Goal: Task Accomplishment & Management: Manage account settings

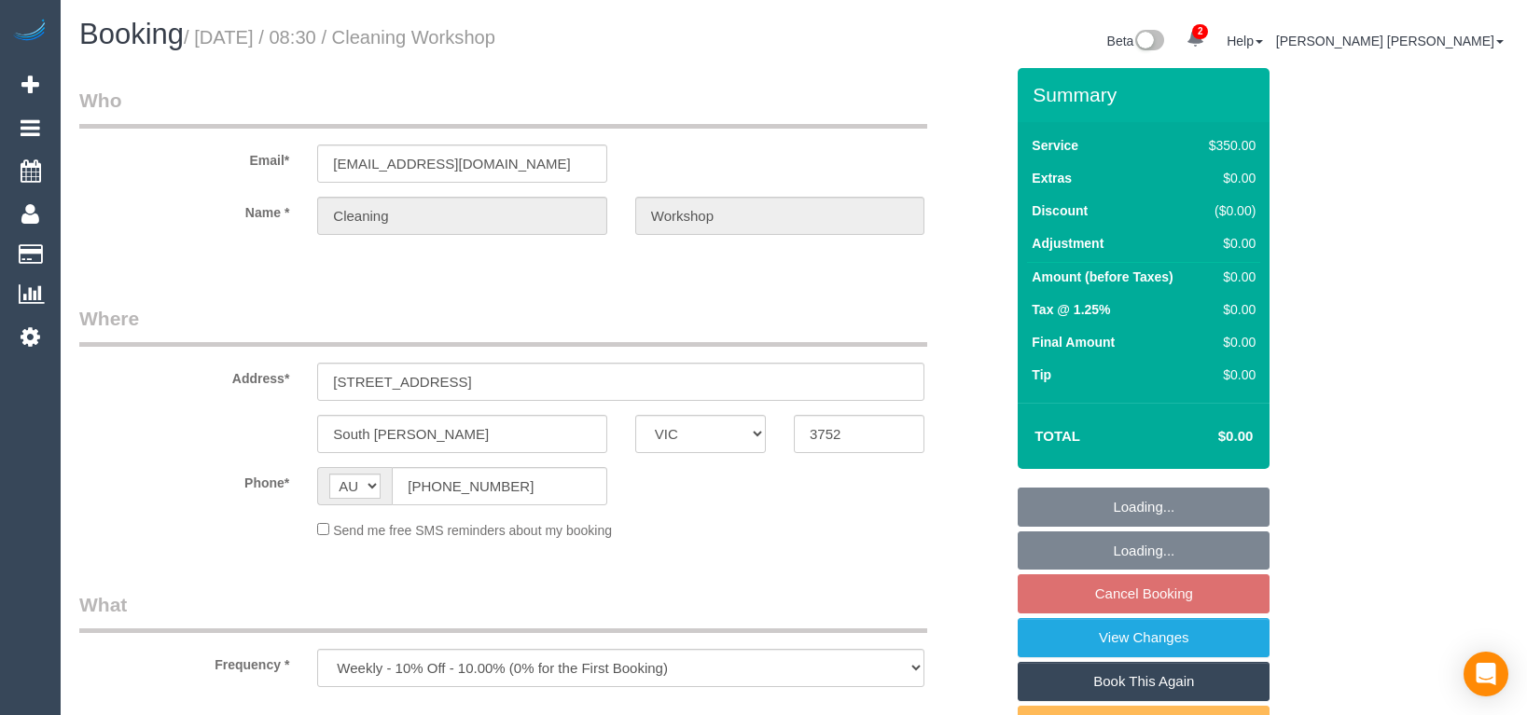
select select "VIC"
select select "300"
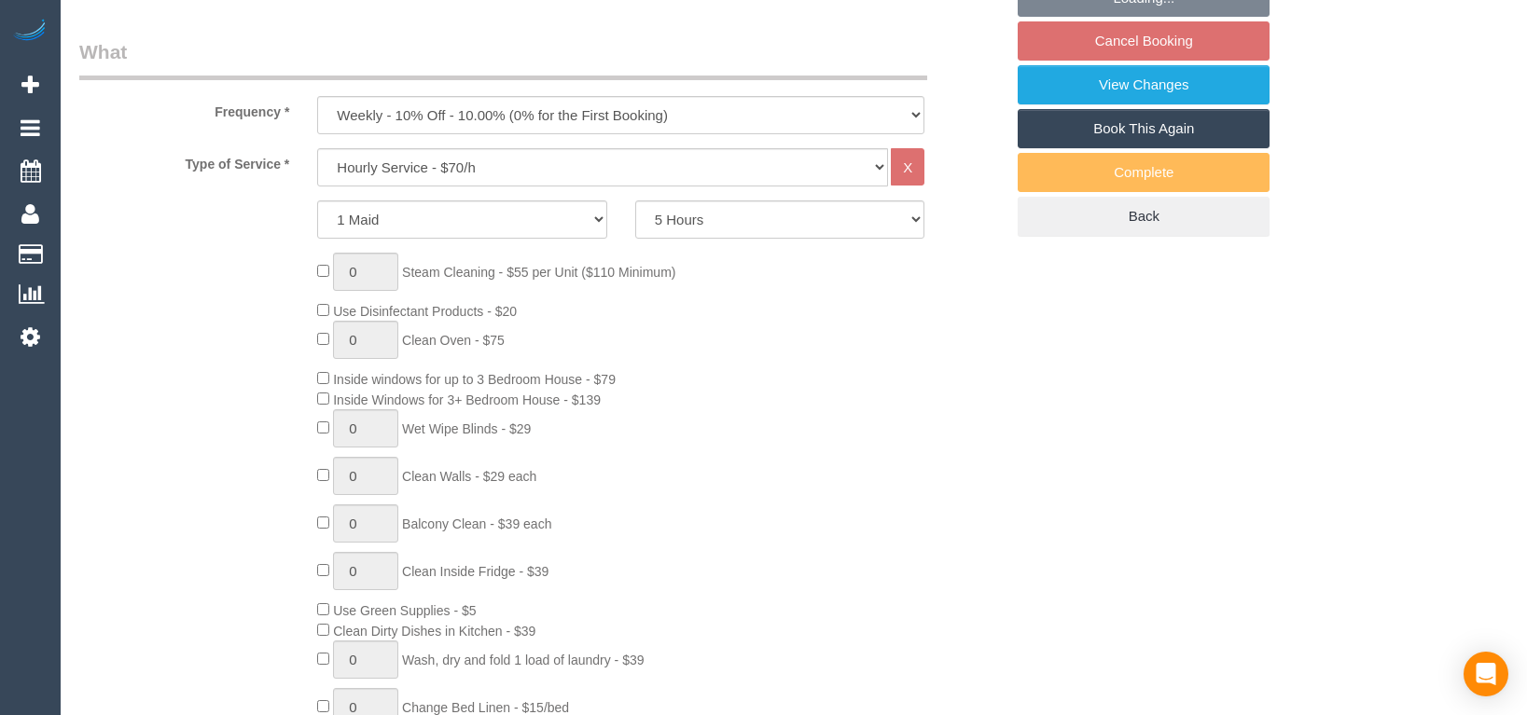
select select "number:28"
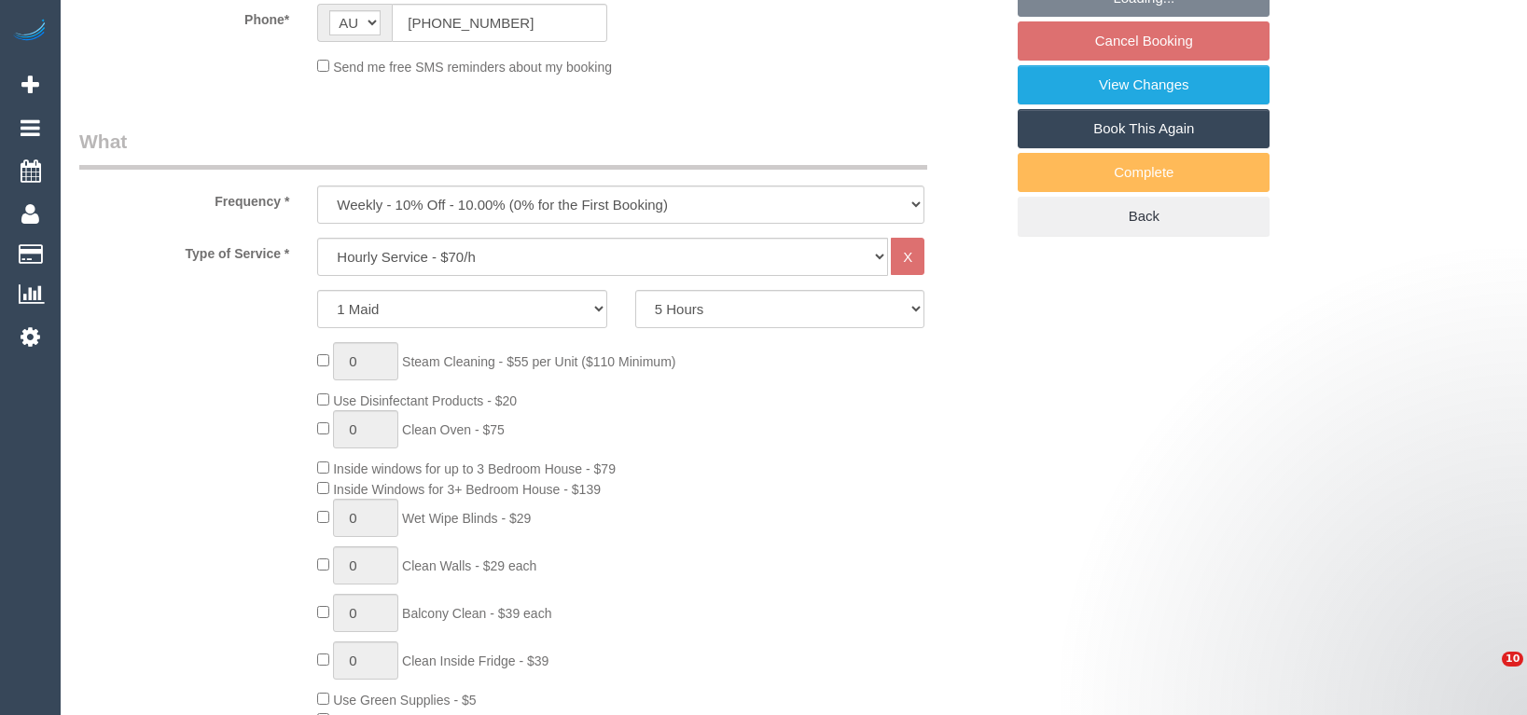
scroll to position [560, 0]
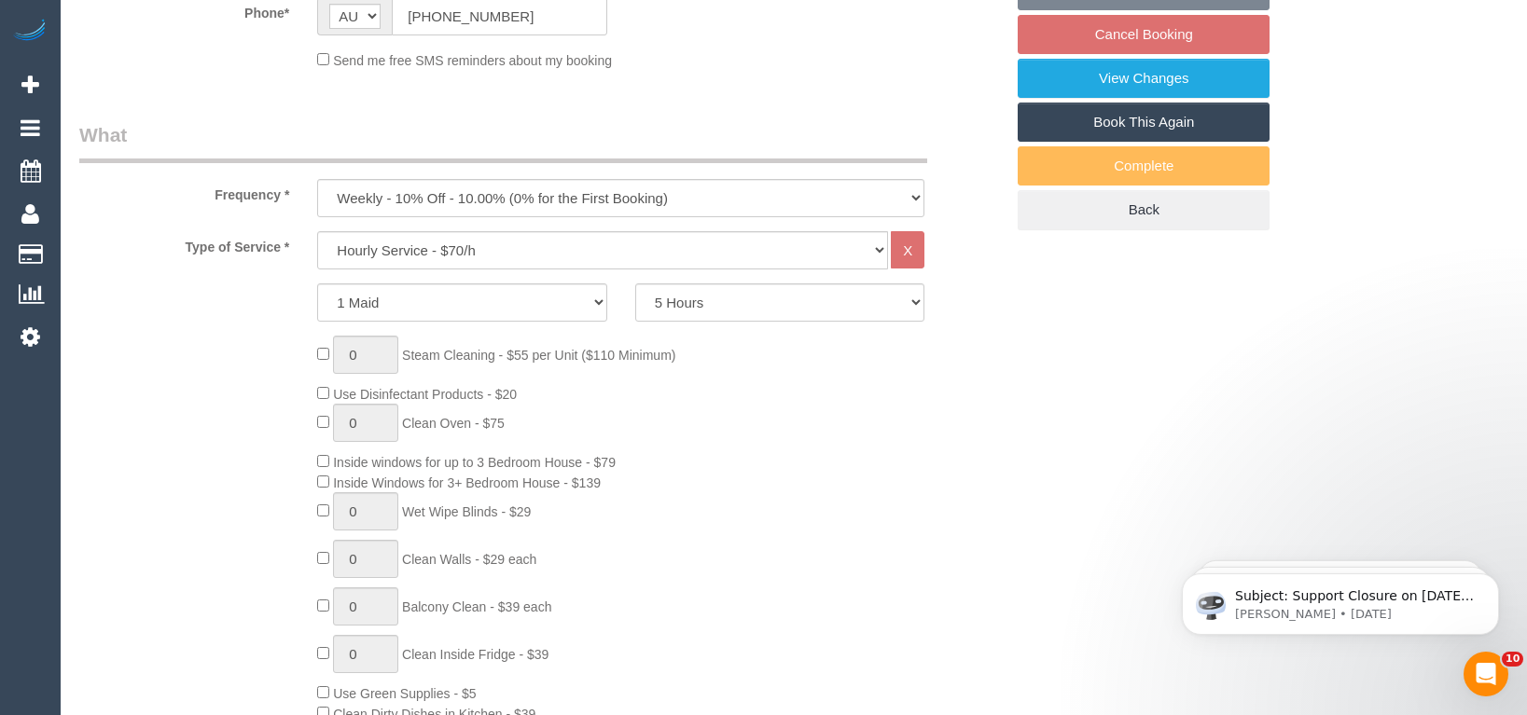
select select "object:1249"
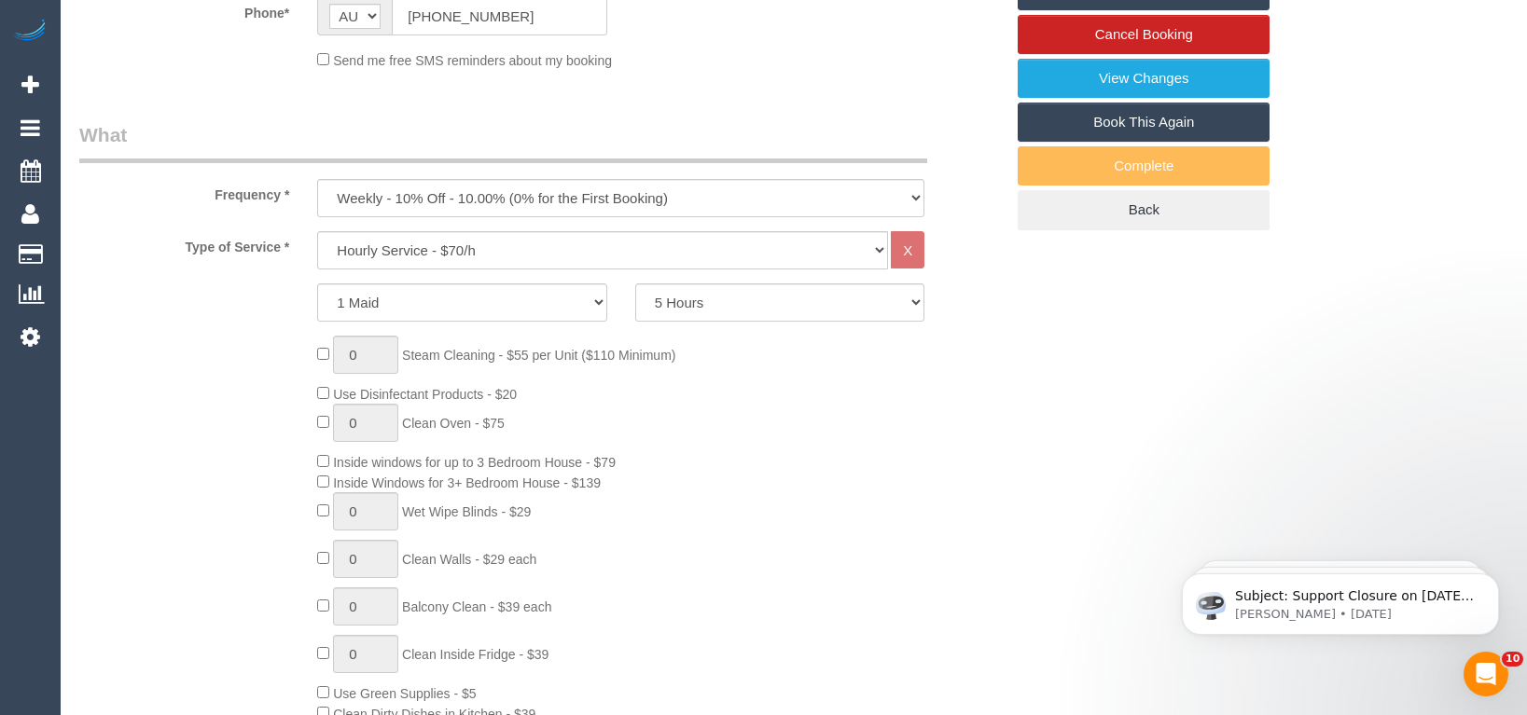
drag, startPoint x: 1467, startPoint y: 82, endPoint x: 1457, endPoint y: 90, distance: 13.3
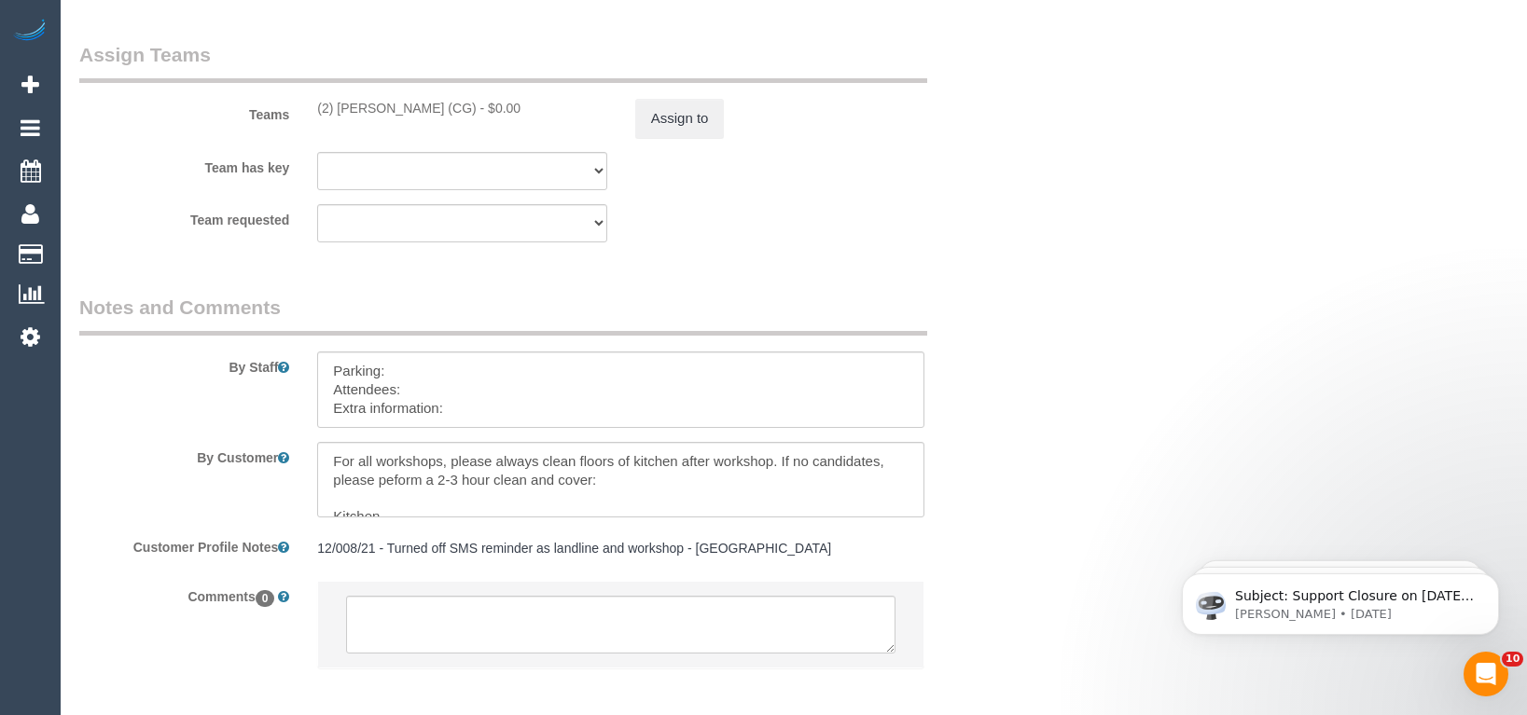
scroll to position [2987, 0]
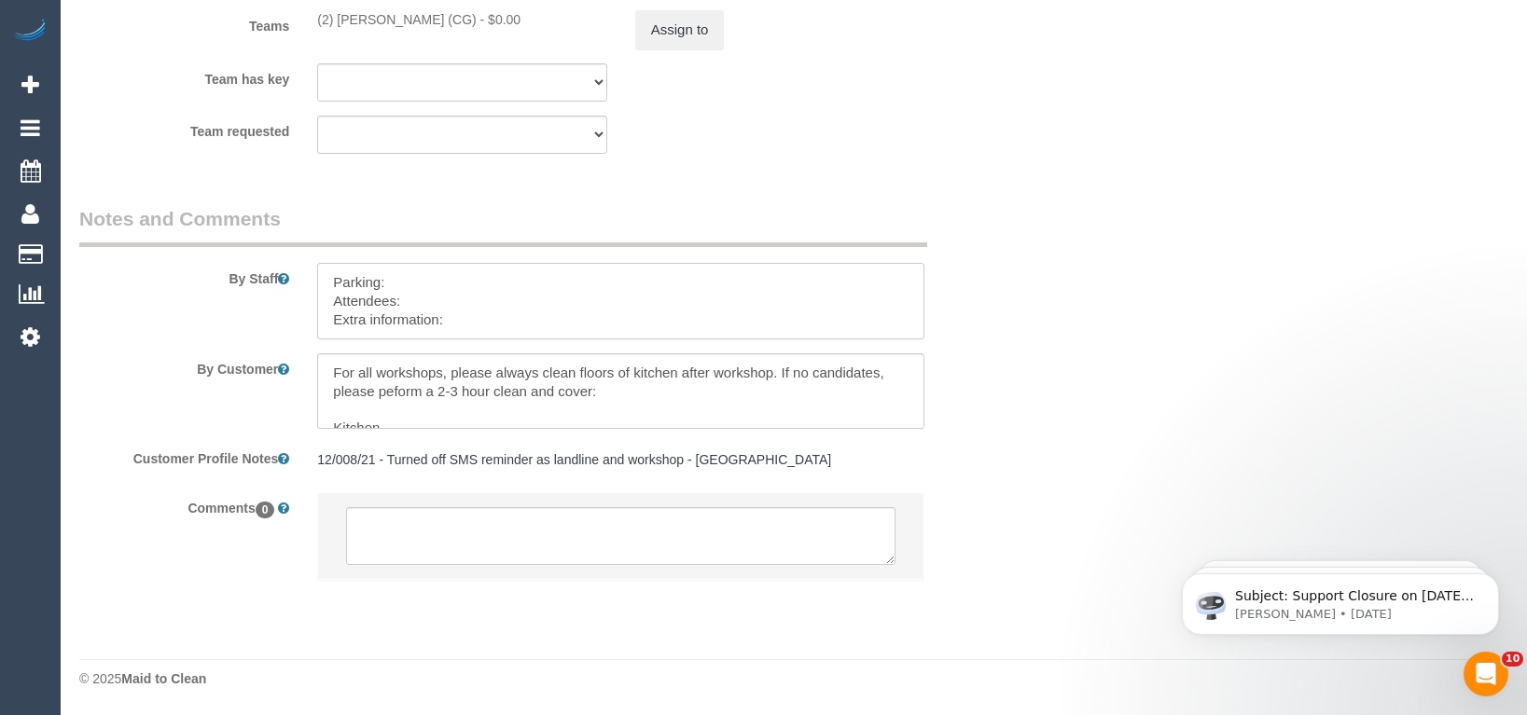
click at [496, 326] on textarea at bounding box center [620, 301] width 607 height 76
paste textarea "The candidates for [DATE] are [PERSON_NAME] (Co) [PHONE_NUMBER], [PERSON_NAME] …"
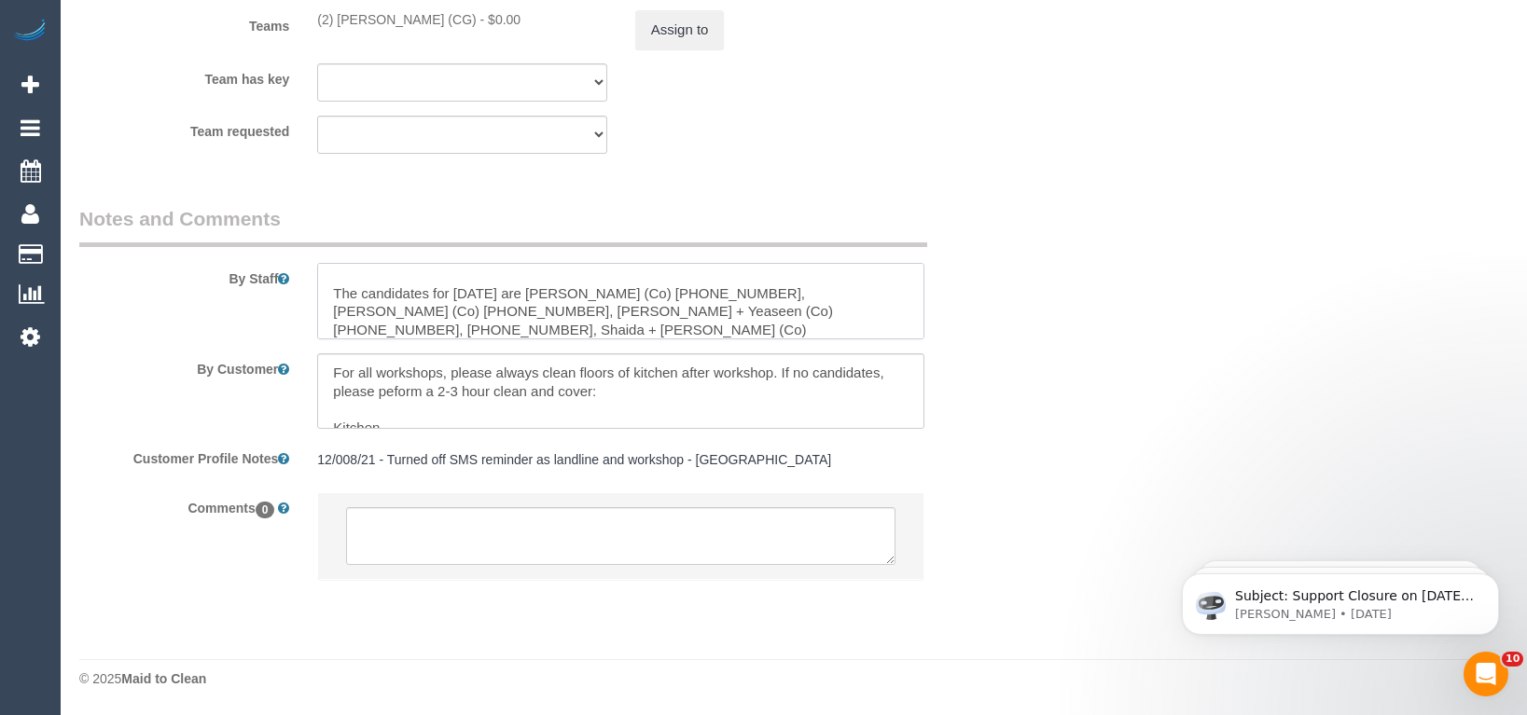
click at [384, 289] on textarea at bounding box center [620, 301] width 607 height 76
click at [362, 276] on textarea at bounding box center [620, 301] width 607 height 76
paste textarea "[PERSON_NAME]"
paste textarea "0433 775 403"
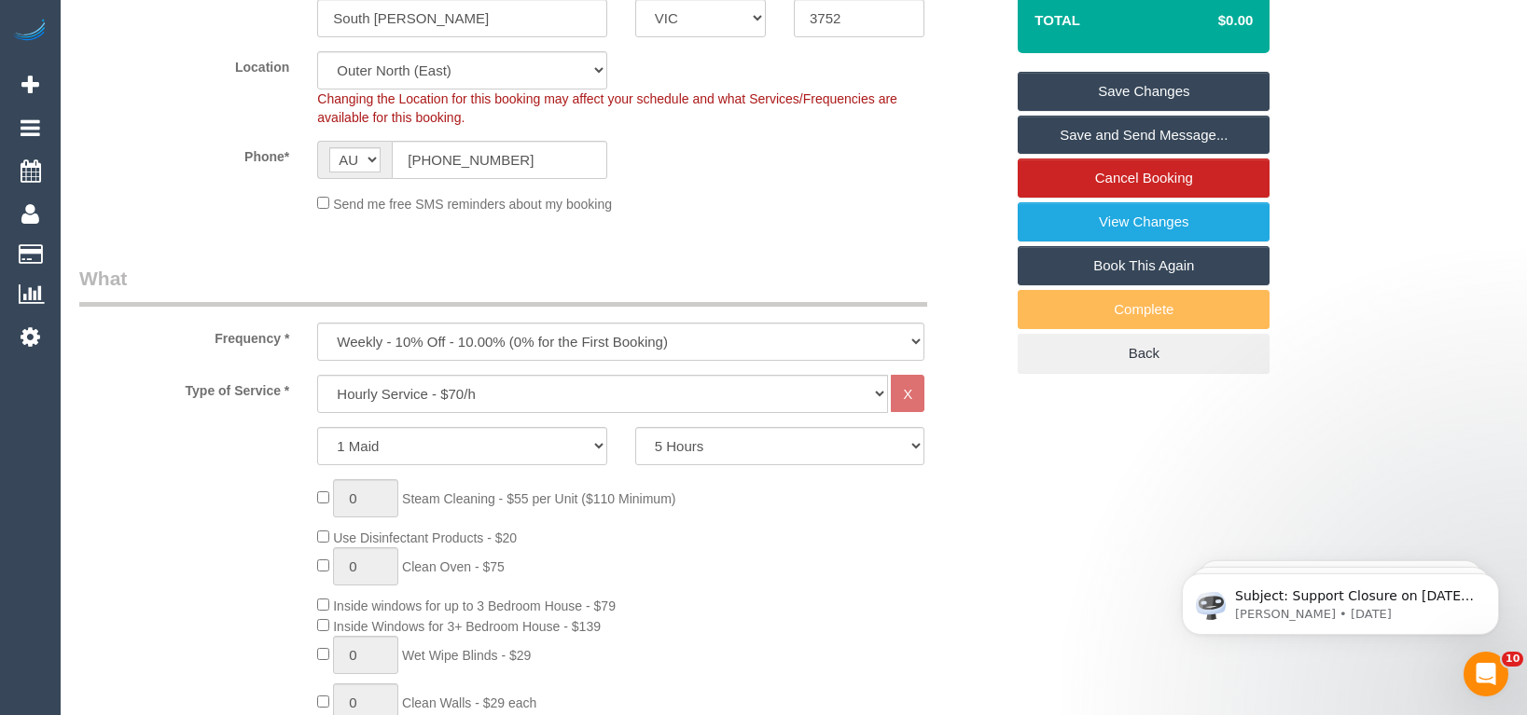
scroll to position [390, 0]
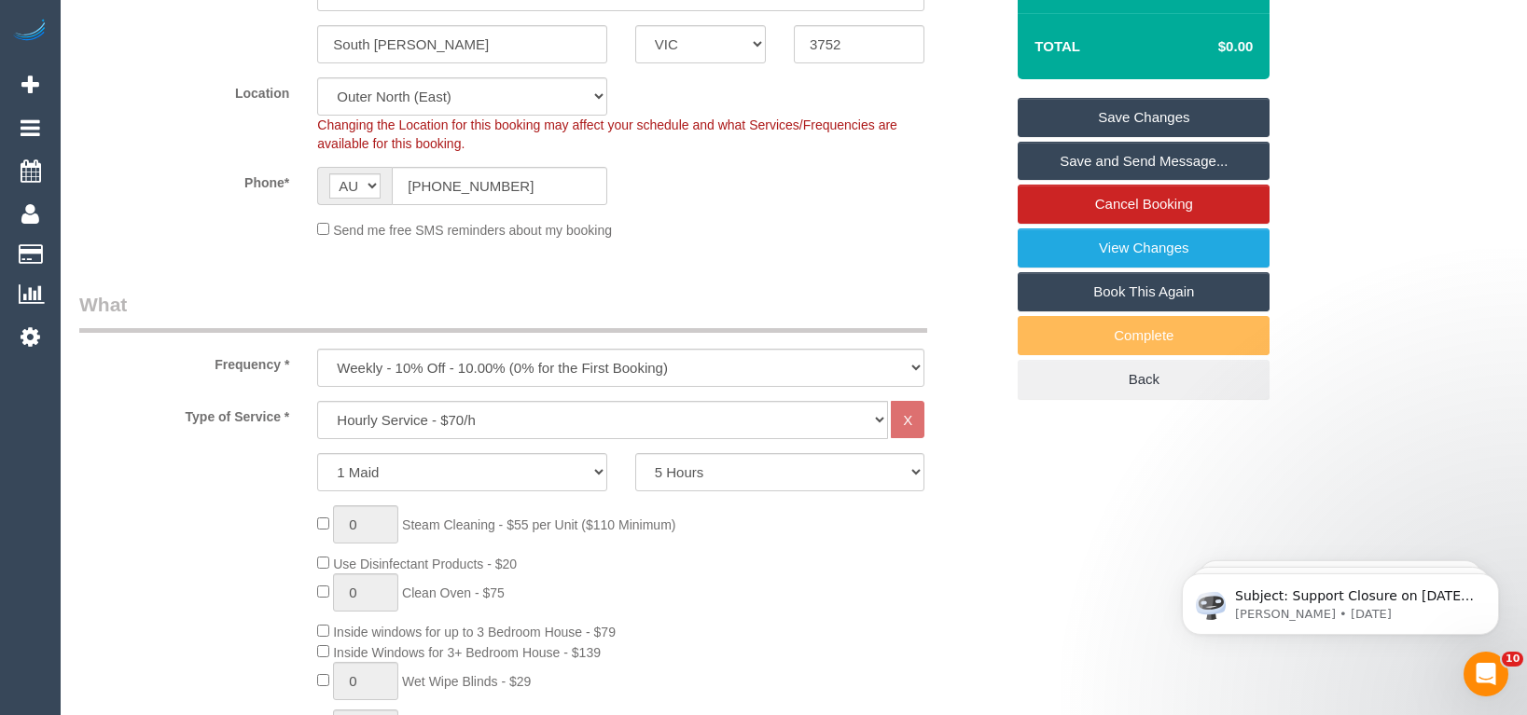
type textarea "Parking: Attendees: Extra information: [PERSON_NAME] - 0433 775 403 The candida…"
click at [1122, 118] on link "Save Changes" at bounding box center [1144, 117] width 252 height 39
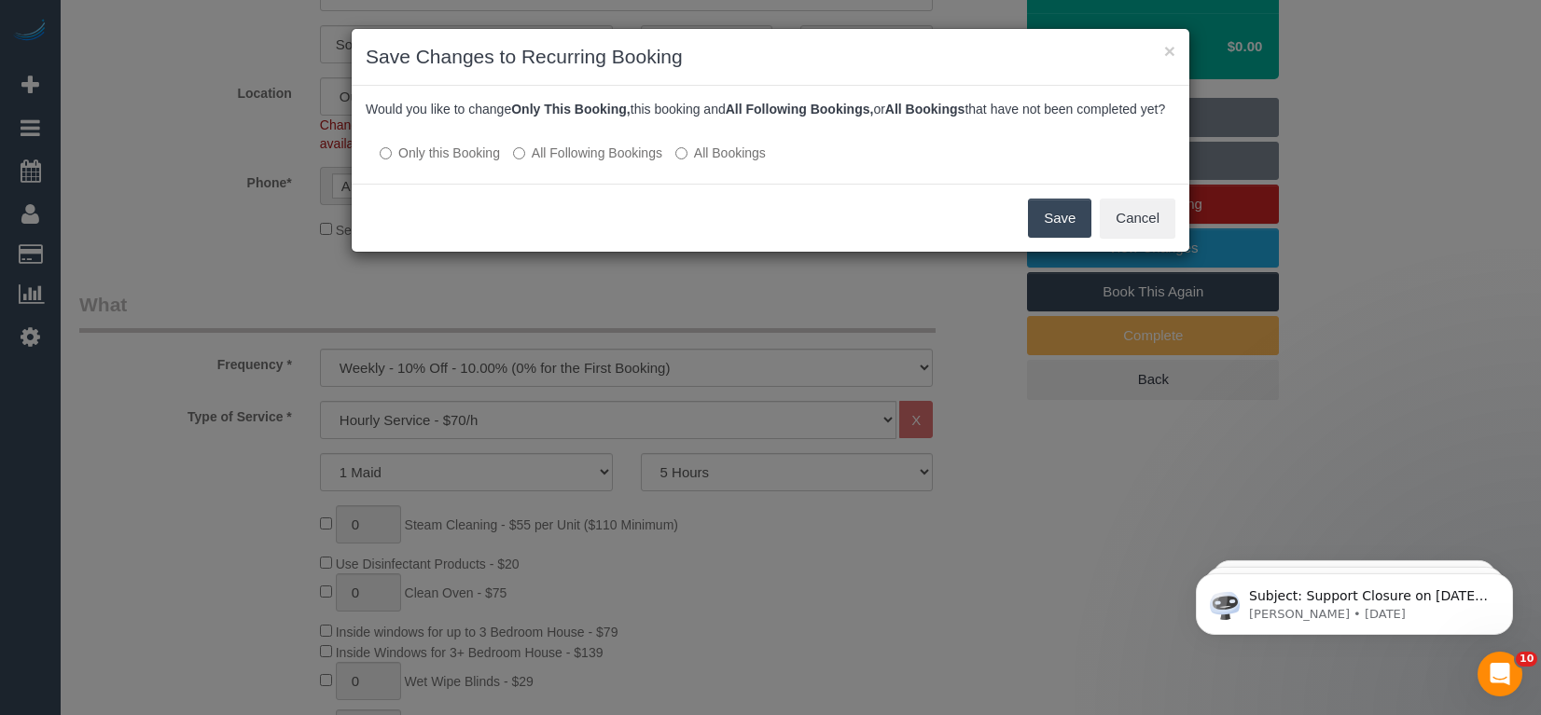
click at [1045, 238] on button "Save" at bounding box center [1059, 218] width 63 height 39
